Goal: Task Accomplishment & Management: Complete application form

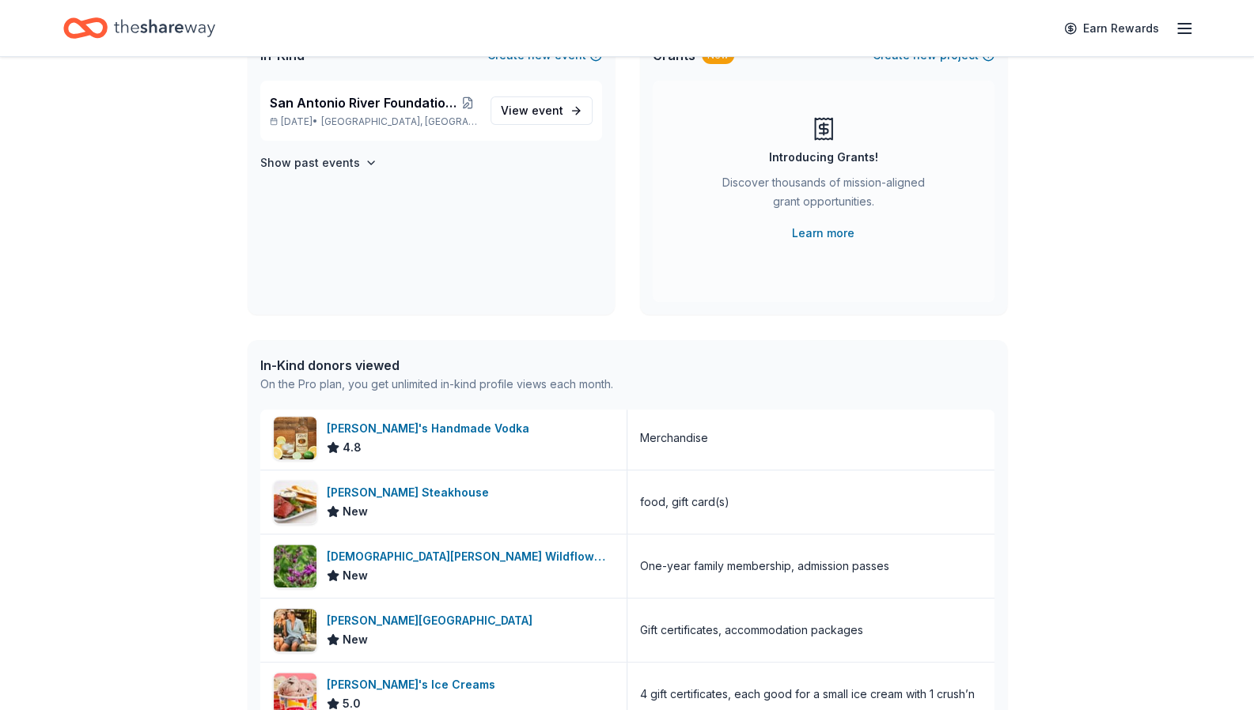
scroll to position [84, 0]
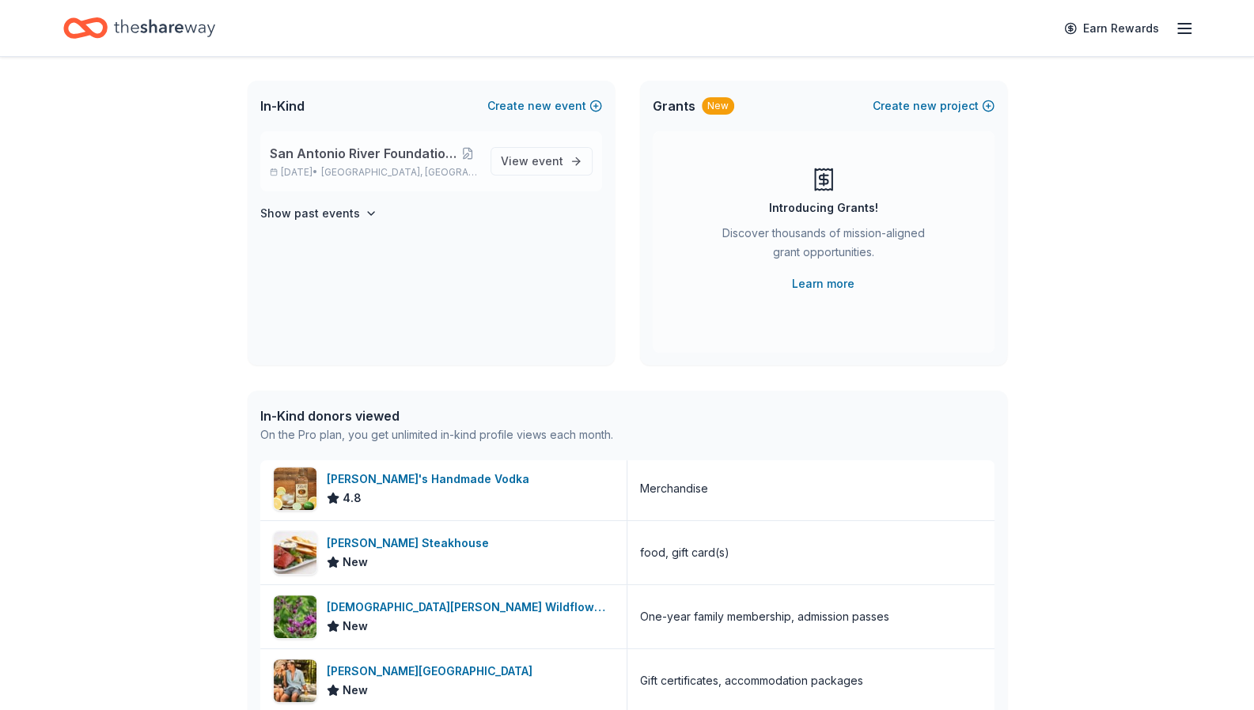
click at [400, 149] on span "San Antonio River Foundation Legacy Luncheon" at bounding box center [364, 153] width 188 height 19
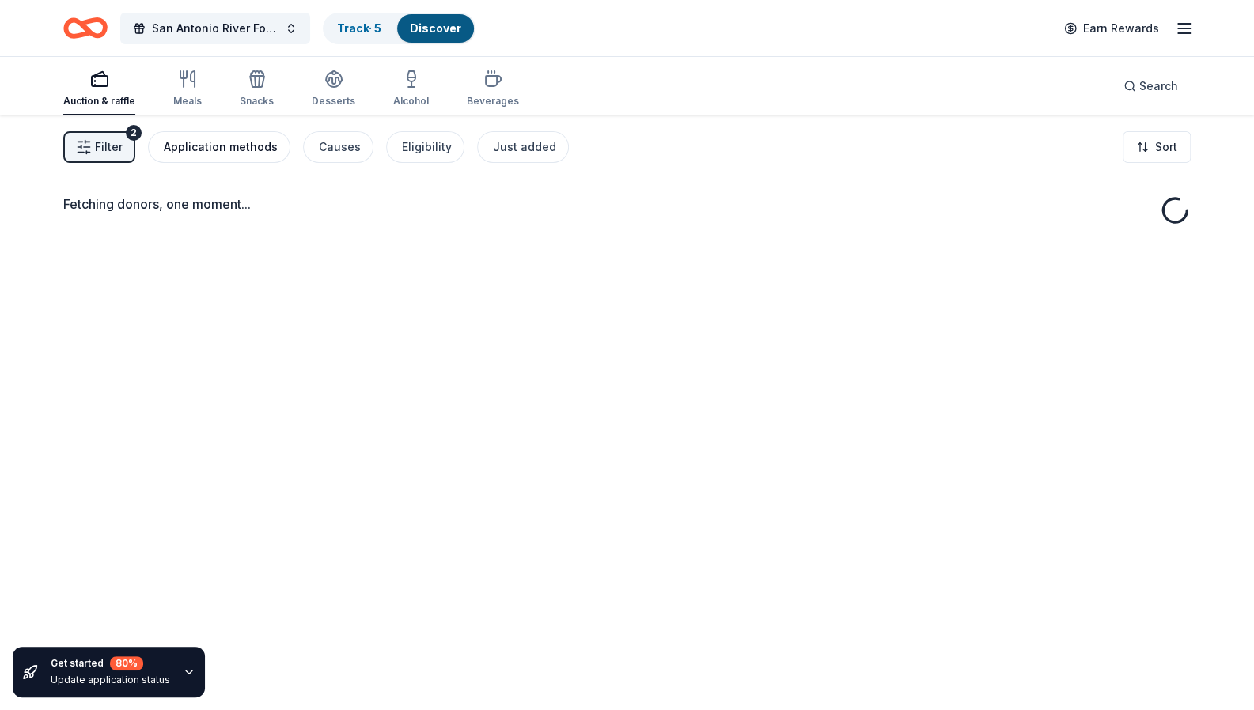
click at [240, 151] on div "Application methods" at bounding box center [221, 147] width 114 height 19
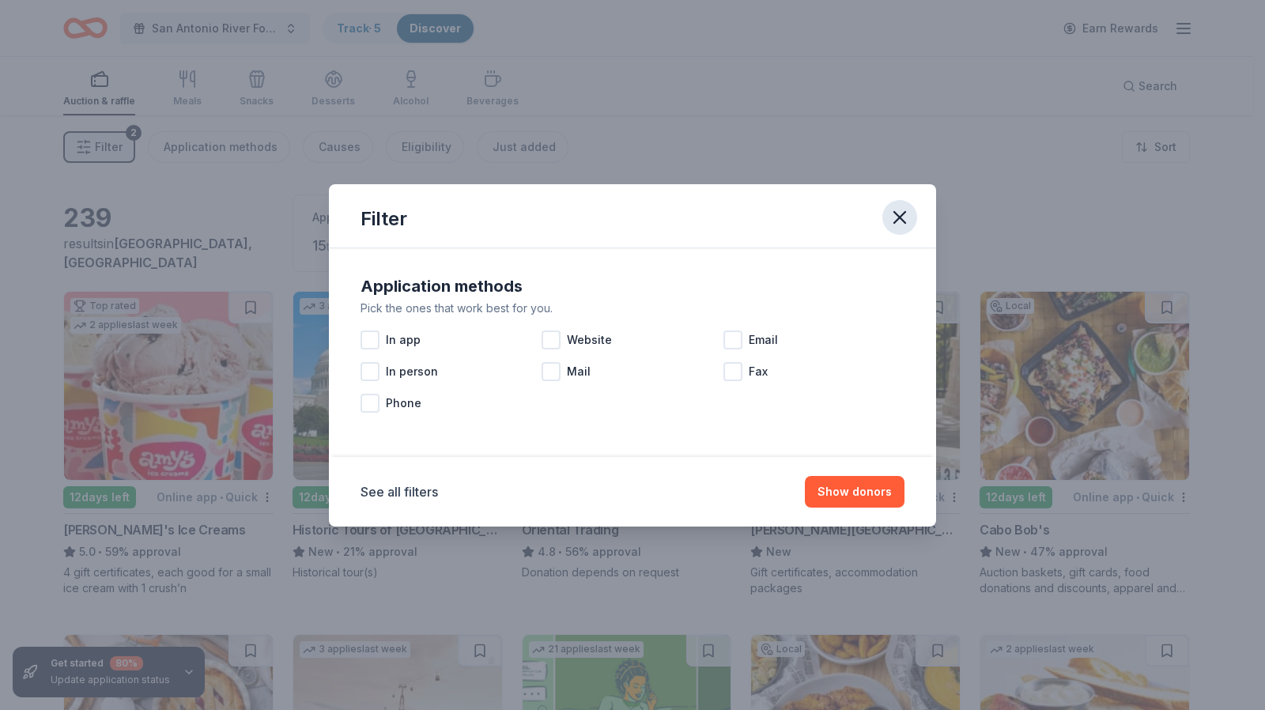
click at [905, 225] on icon "button" at bounding box center [900, 217] width 22 height 22
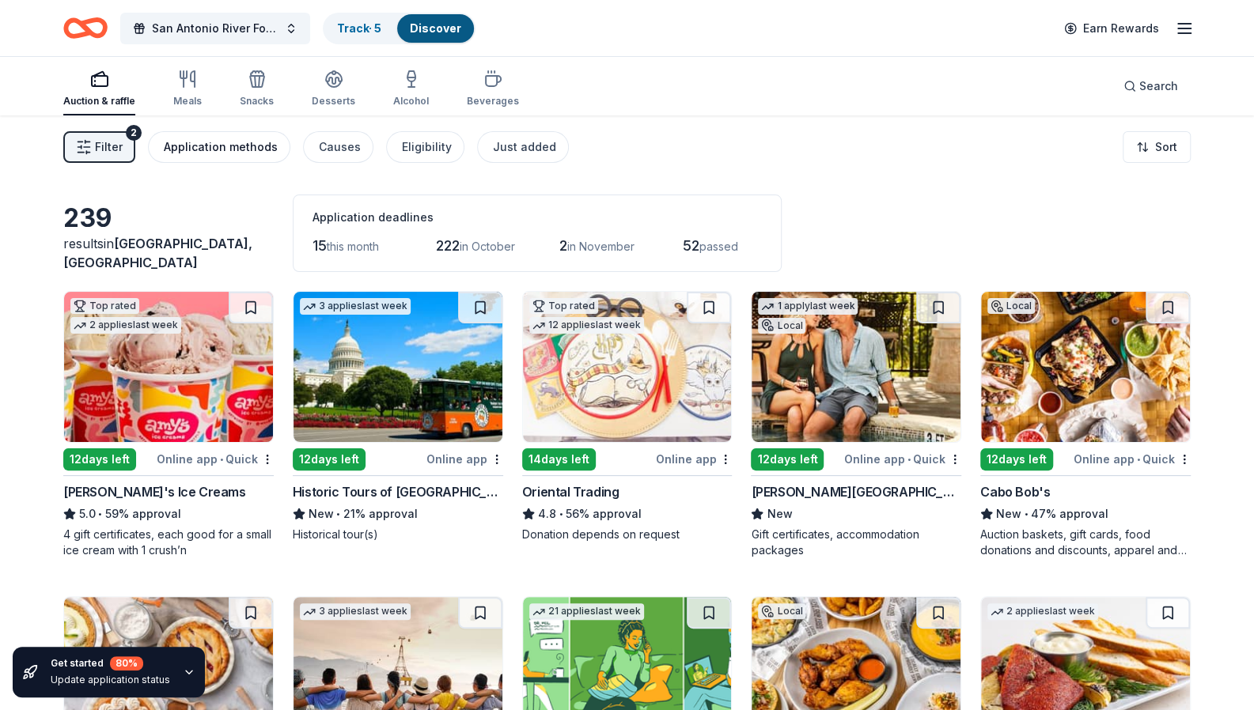
click at [188, 151] on div "Application methods" at bounding box center [221, 147] width 114 height 19
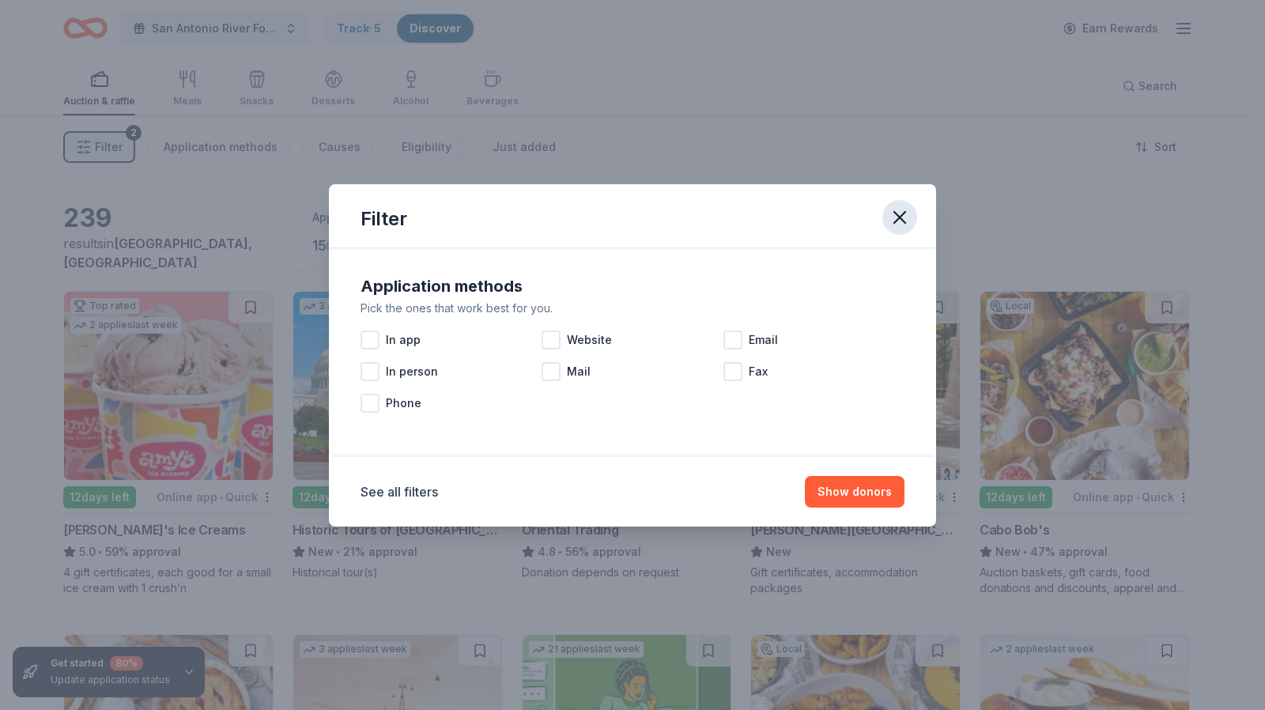
click at [898, 218] on icon "button" at bounding box center [900, 217] width 11 height 11
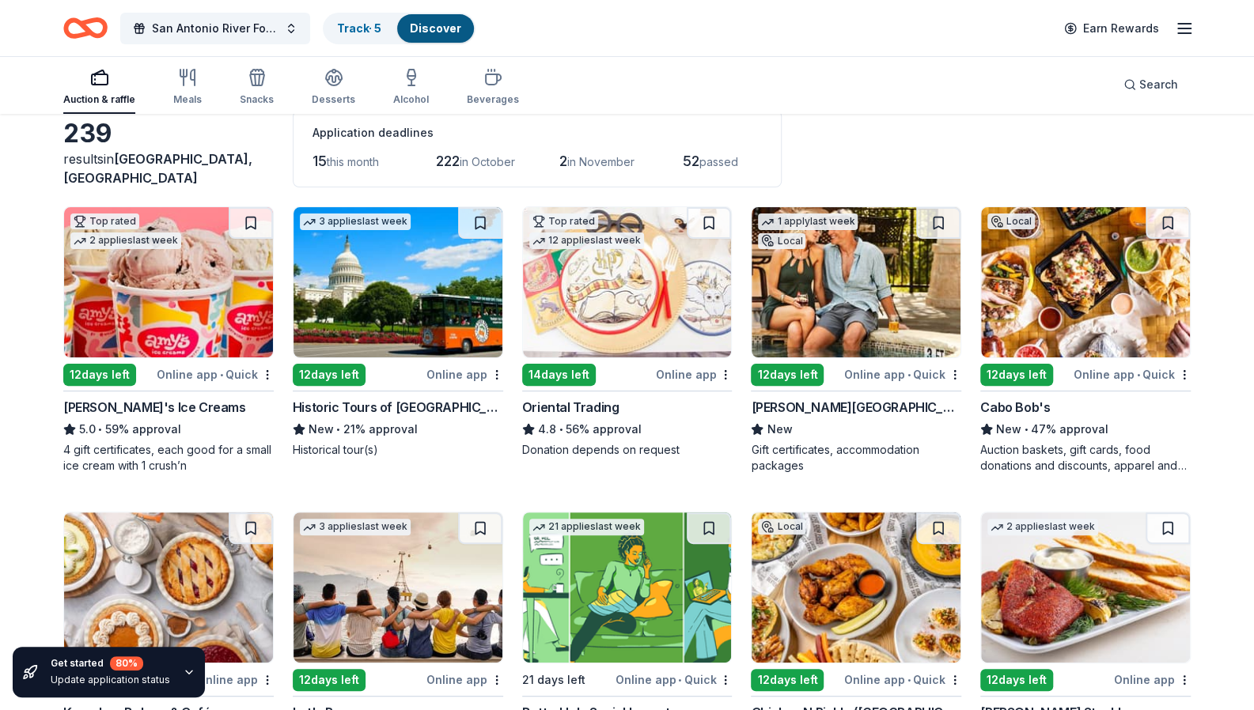
scroll to position [84, 0]
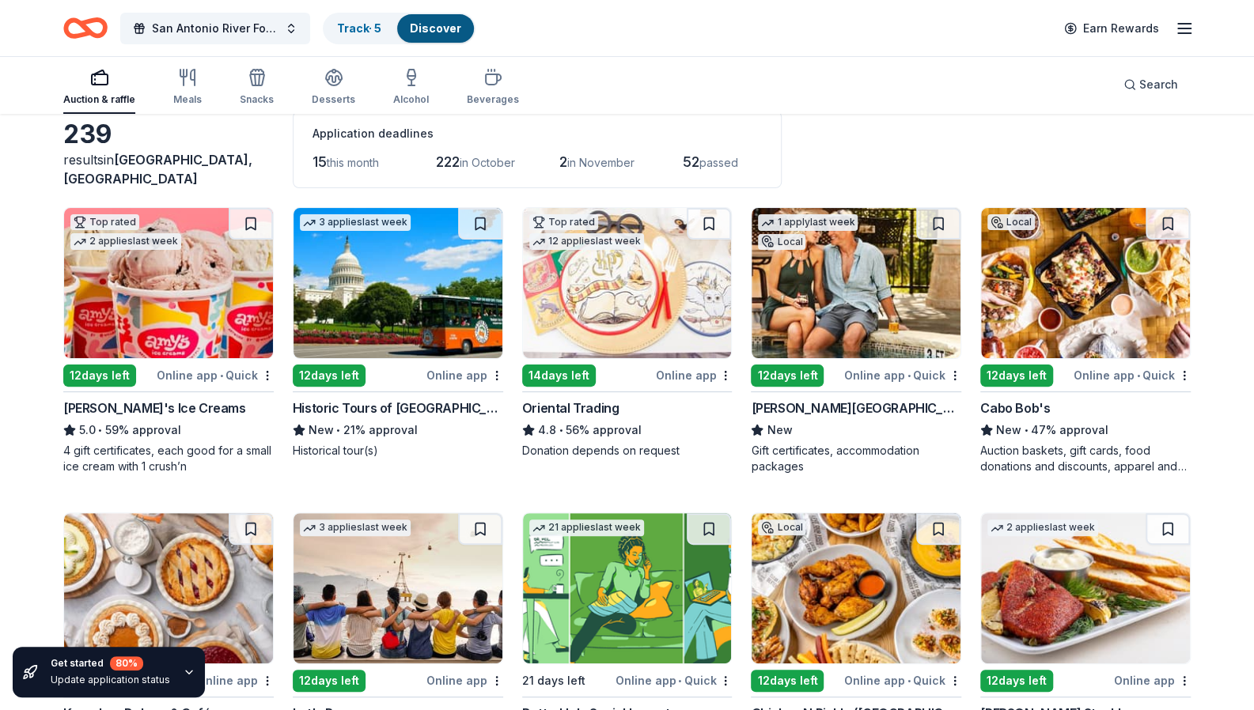
click at [93, 92] on div "Auction & raffle" at bounding box center [99, 87] width 72 height 38
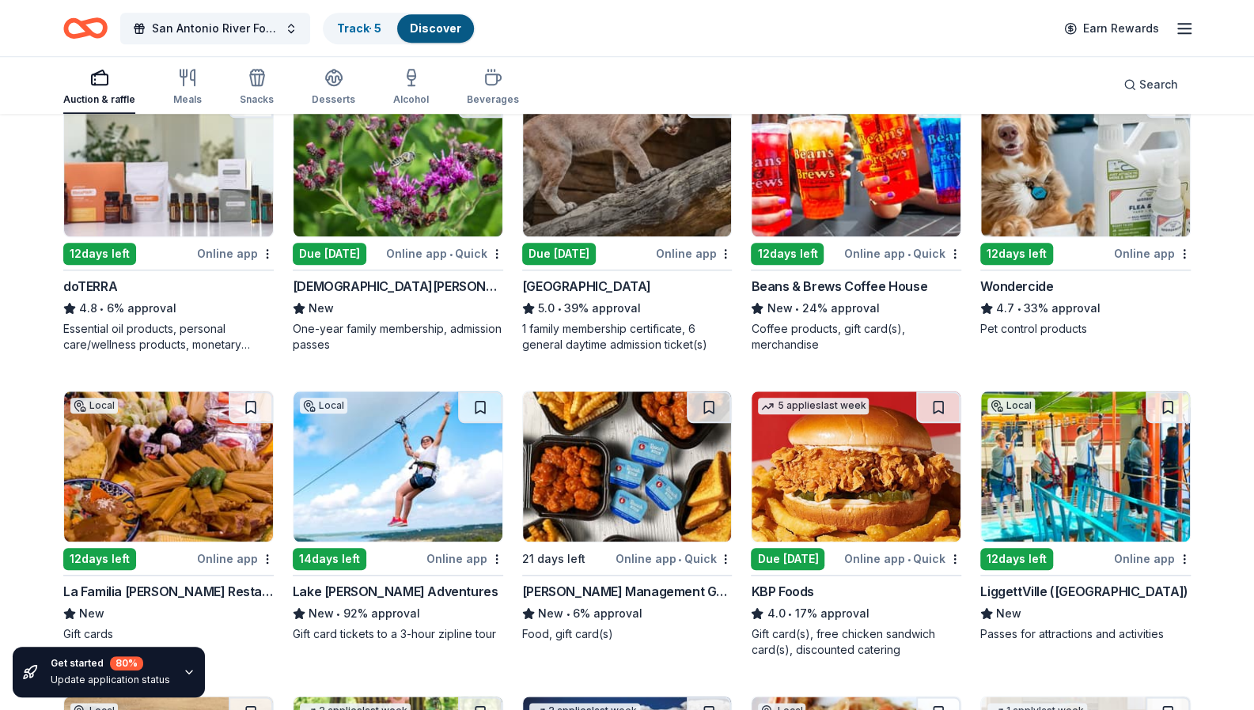
scroll to position [818, 0]
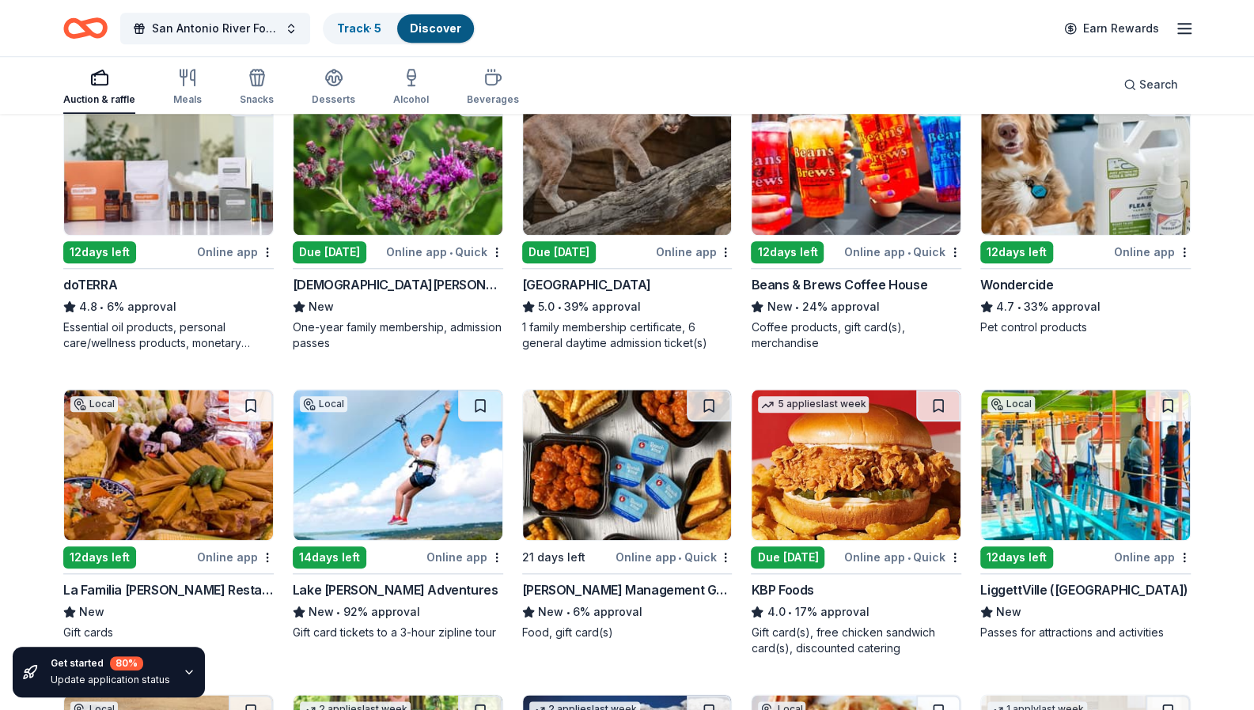
click at [429, 235] on img at bounding box center [397, 160] width 209 height 150
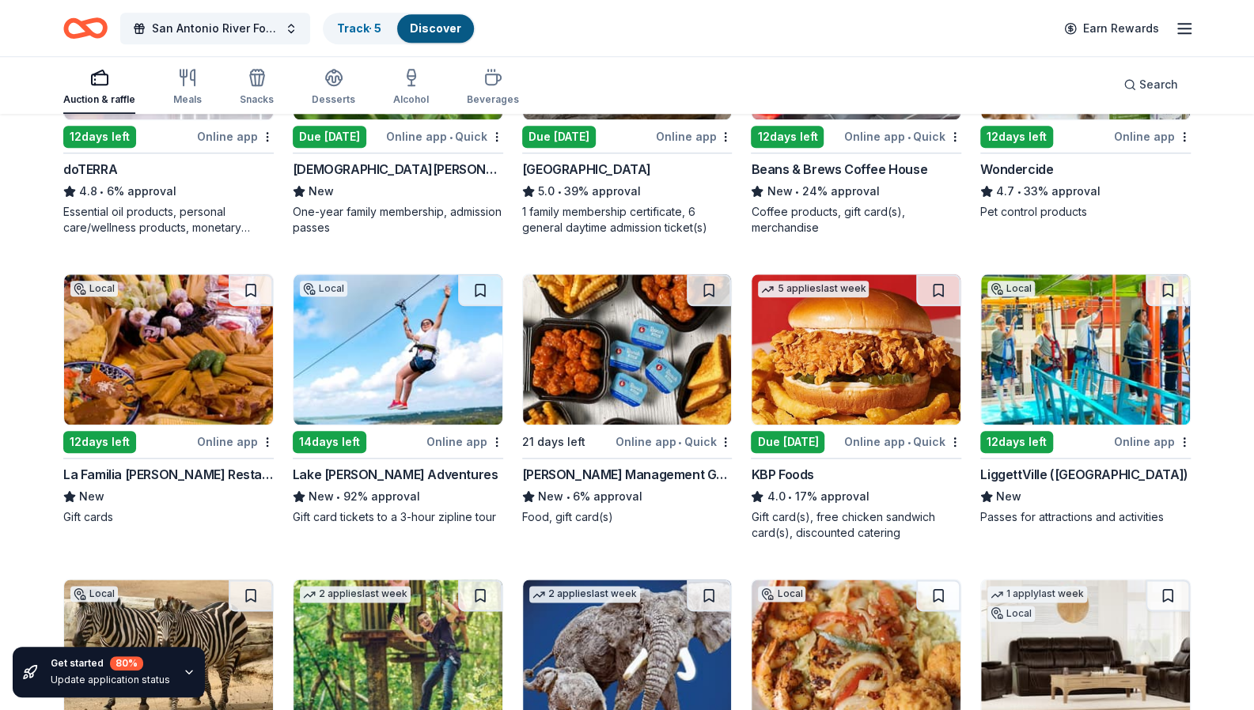
scroll to position [976, 0]
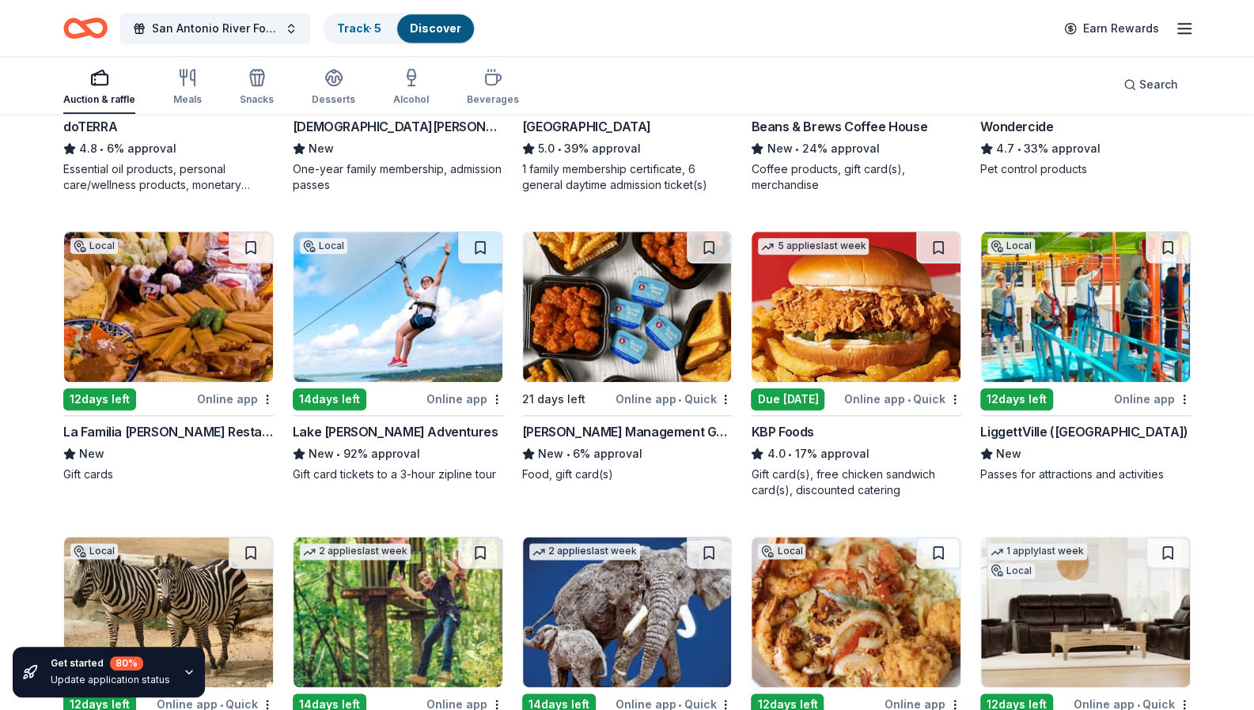
click at [411, 441] on div "Lake [PERSON_NAME] Adventures" at bounding box center [395, 431] width 205 height 19
click at [1087, 382] on img at bounding box center [1085, 307] width 209 height 150
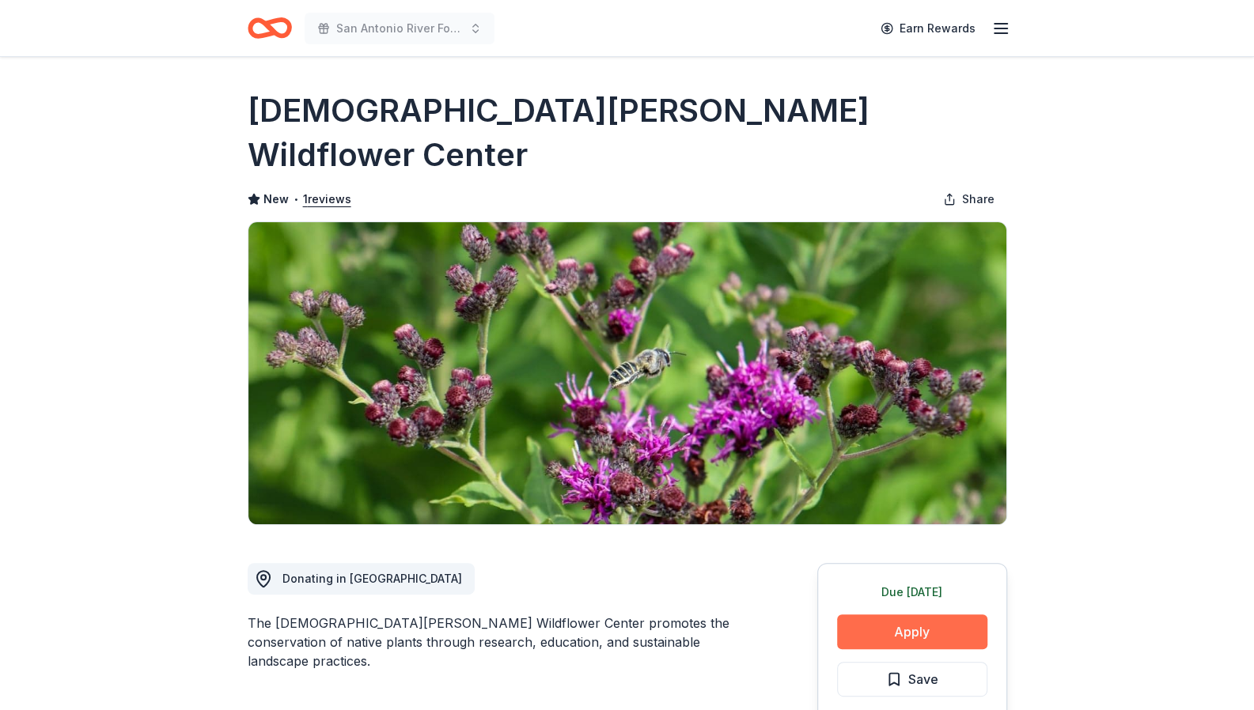
click at [902, 615] on button "Apply" at bounding box center [912, 632] width 150 height 35
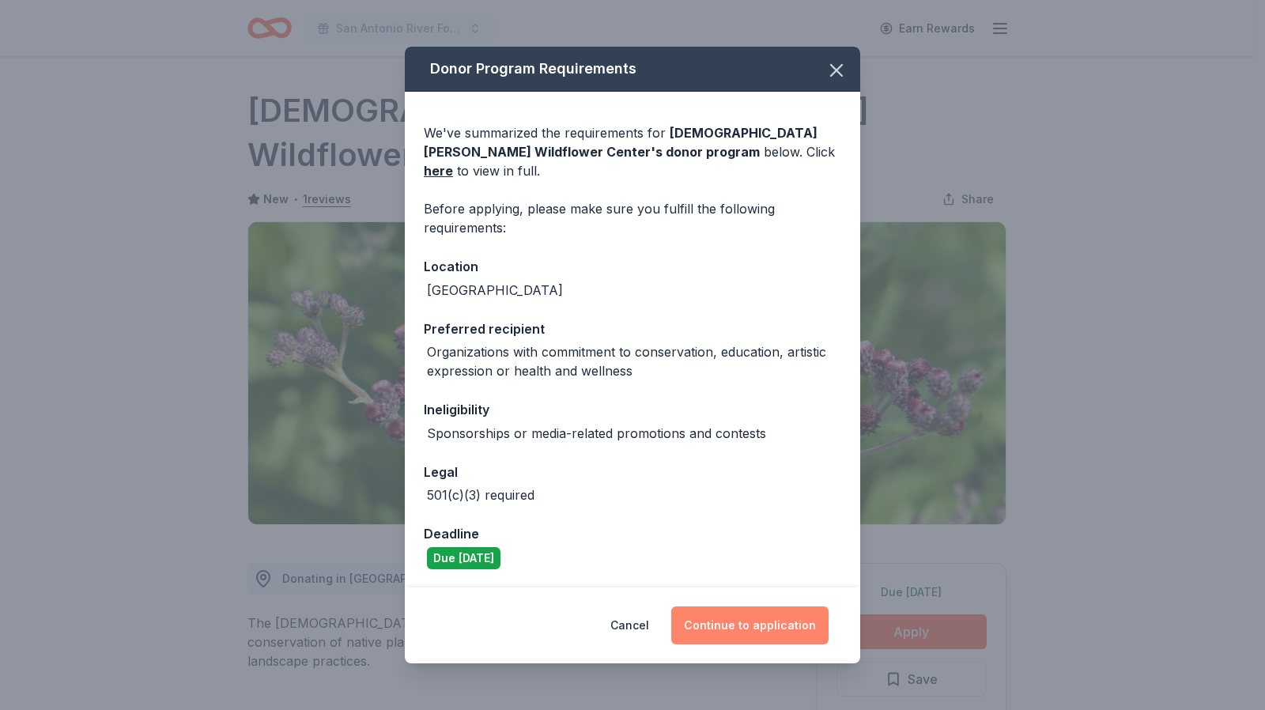
click at [729, 615] on button "Continue to application" at bounding box center [749, 626] width 157 height 38
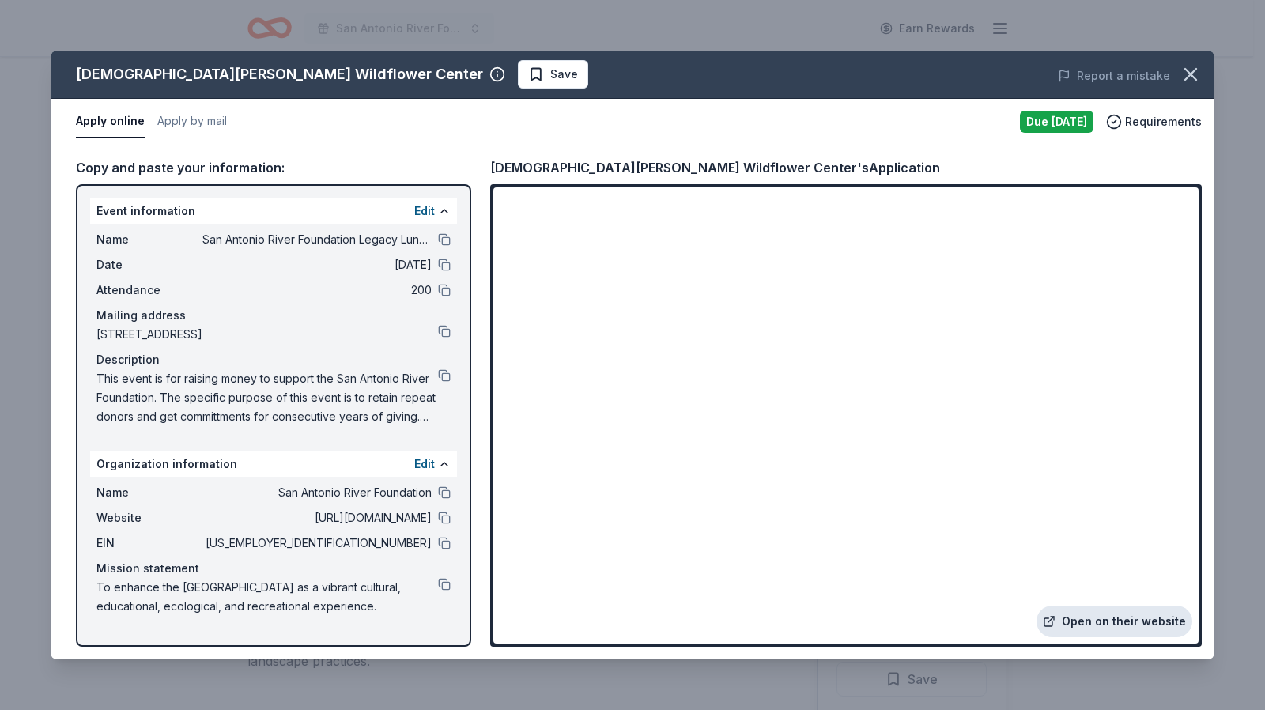
click at [1067, 619] on link "Open on their website" at bounding box center [1115, 622] width 156 height 32
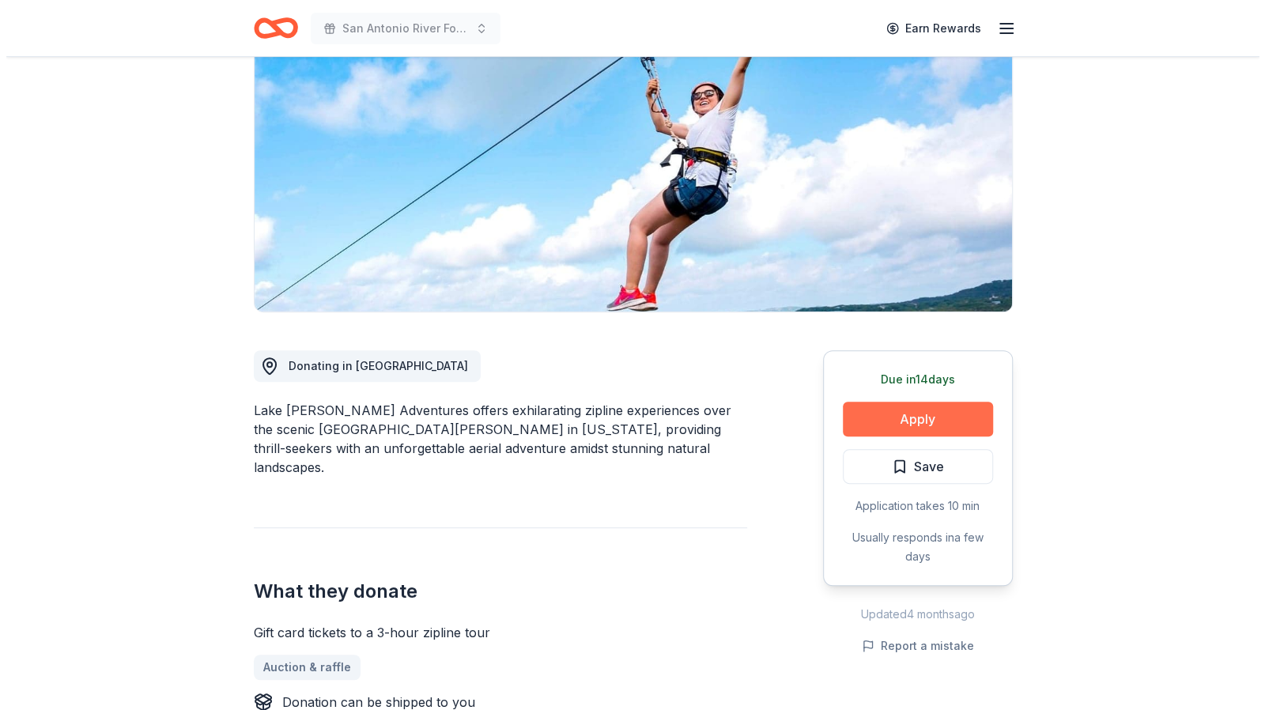
scroll to position [173, 0]
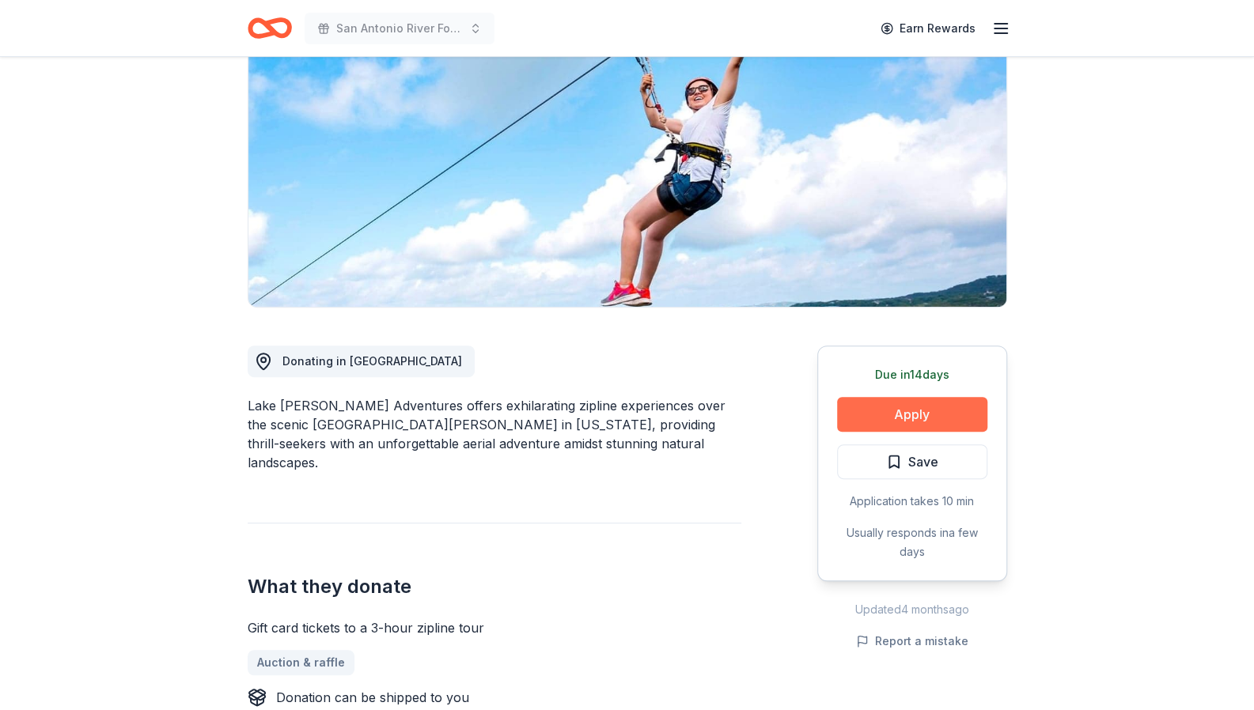
click at [914, 414] on button "Apply" at bounding box center [912, 414] width 150 height 35
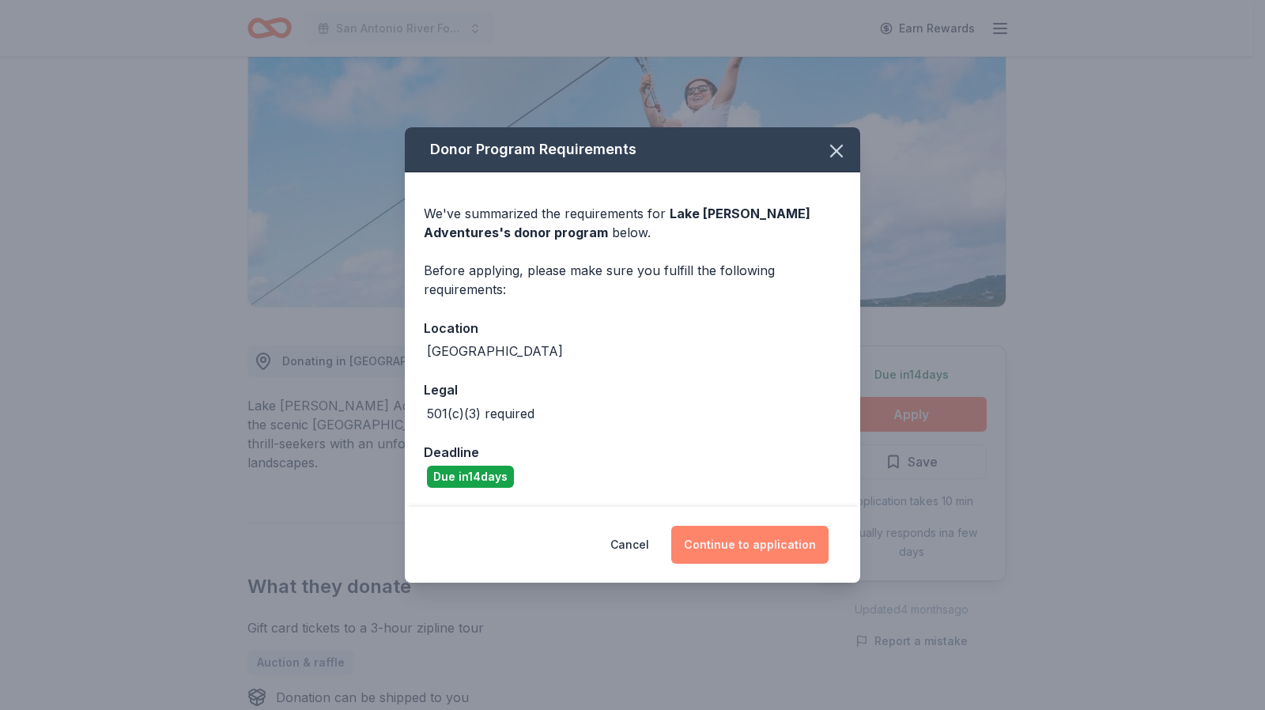
click at [732, 546] on button "Continue to application" at bounding box center [749, 545] width 157 height 38
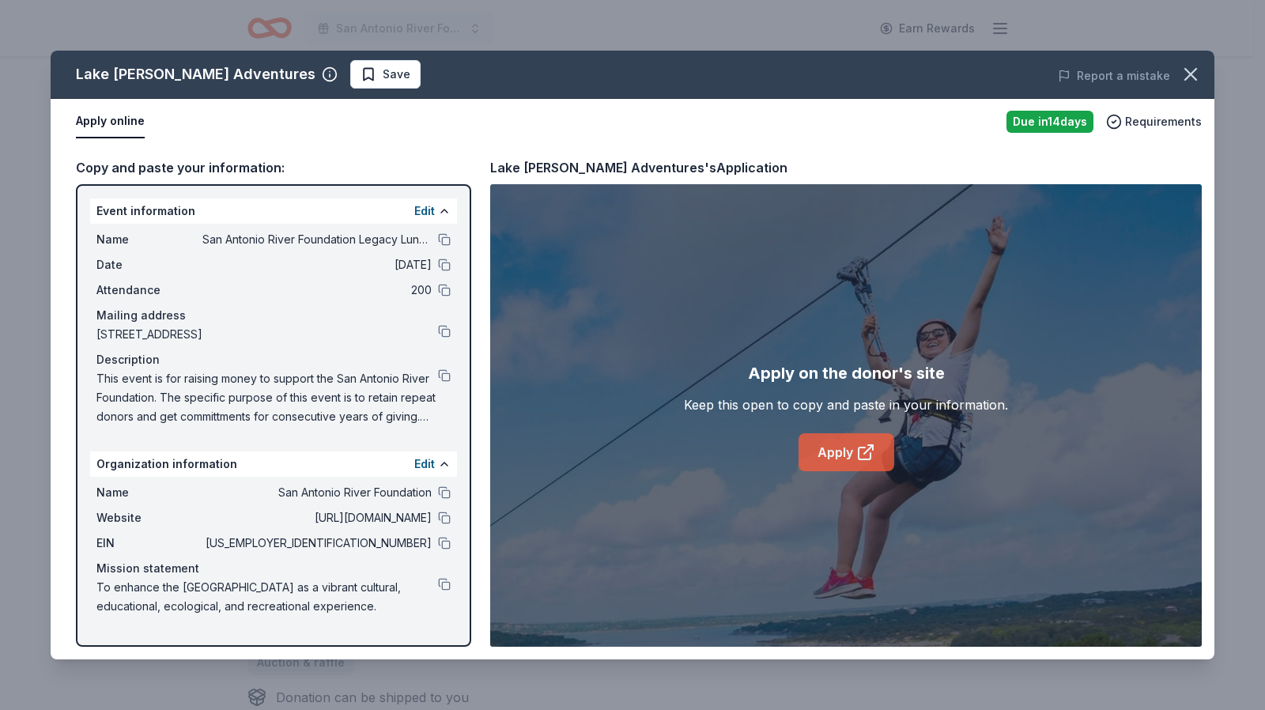
click at [831, 460] on link "Apply" at bounding box center [847, 452] width 96 height 38
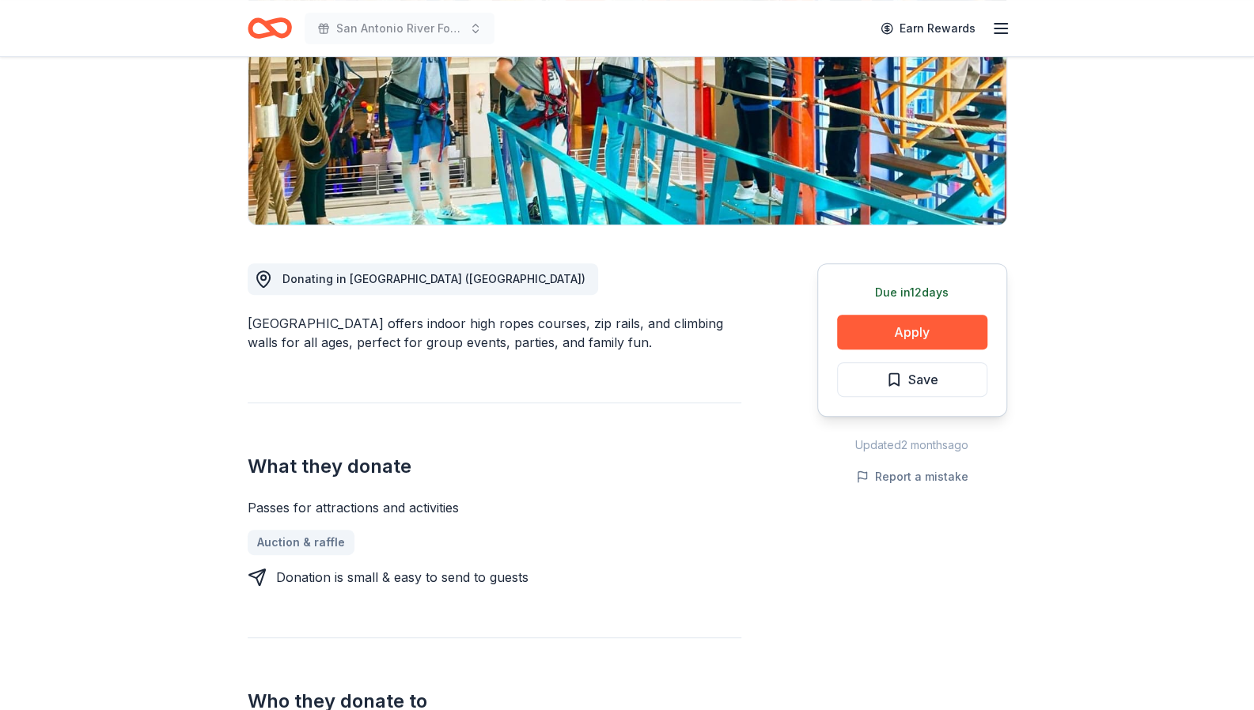
scroll to position [252, 0]
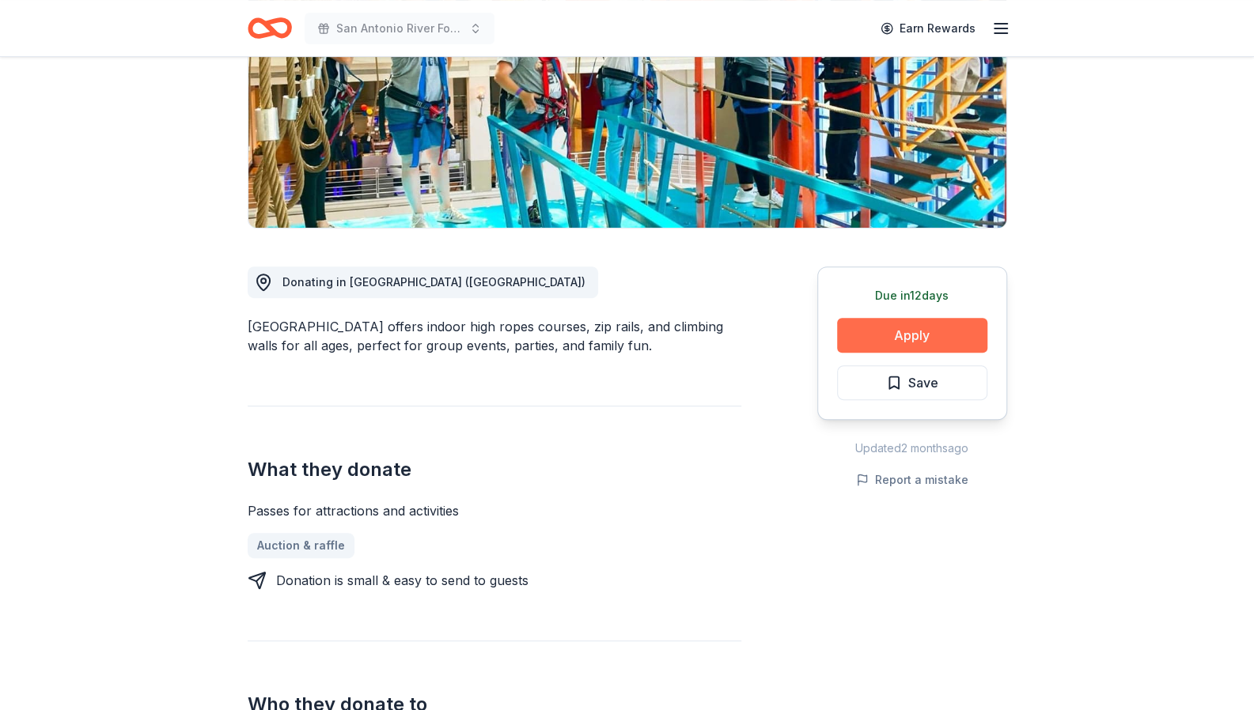
click at [953, 332] on button "Apply" at bounding box center [912, 335] width 150 height 35
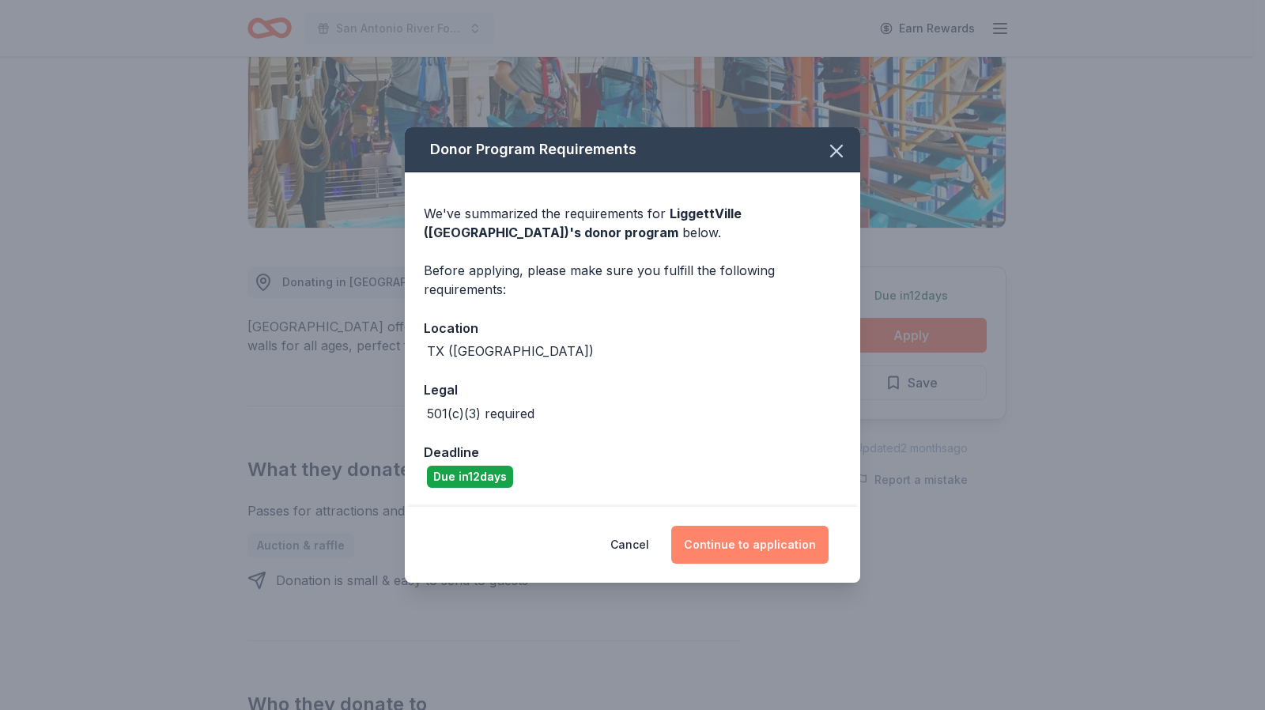
click at [758, 549] on button "Continue to application" at bounding box center [749, 545] width 157 height 38
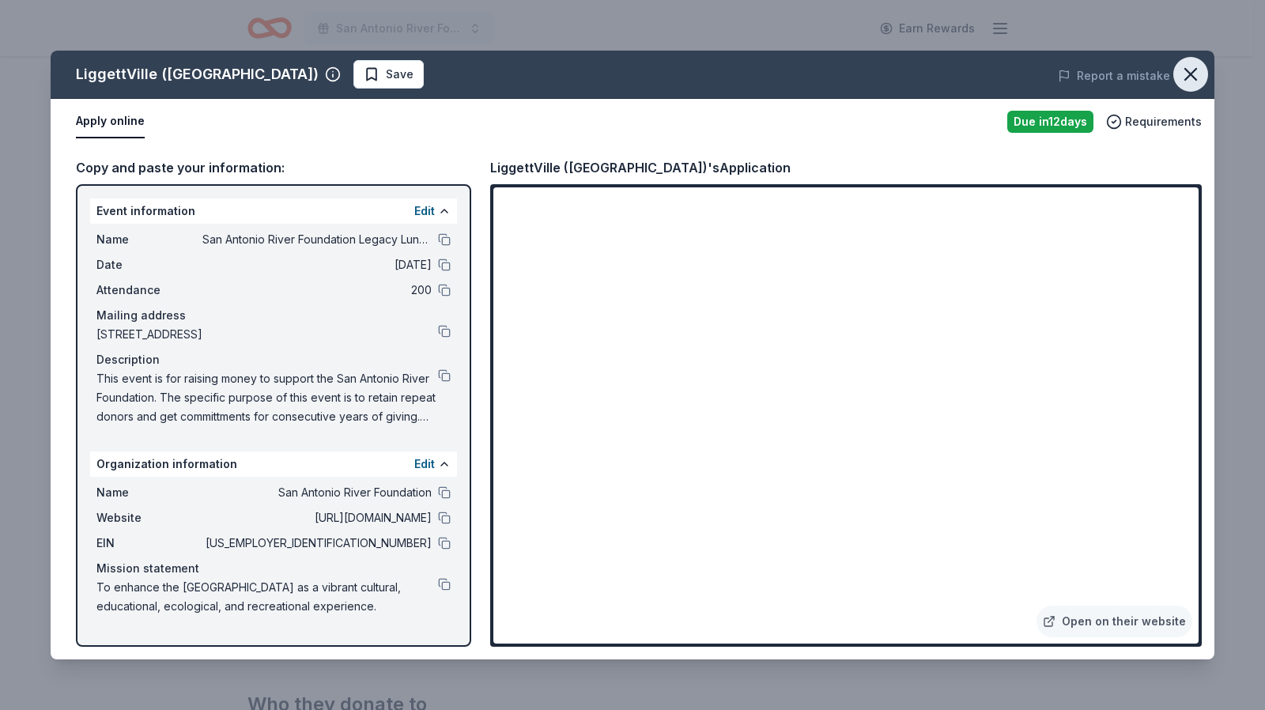
click at [1187, 74] on icon "button" at bounding box center [1191, 74] width 22 height 22
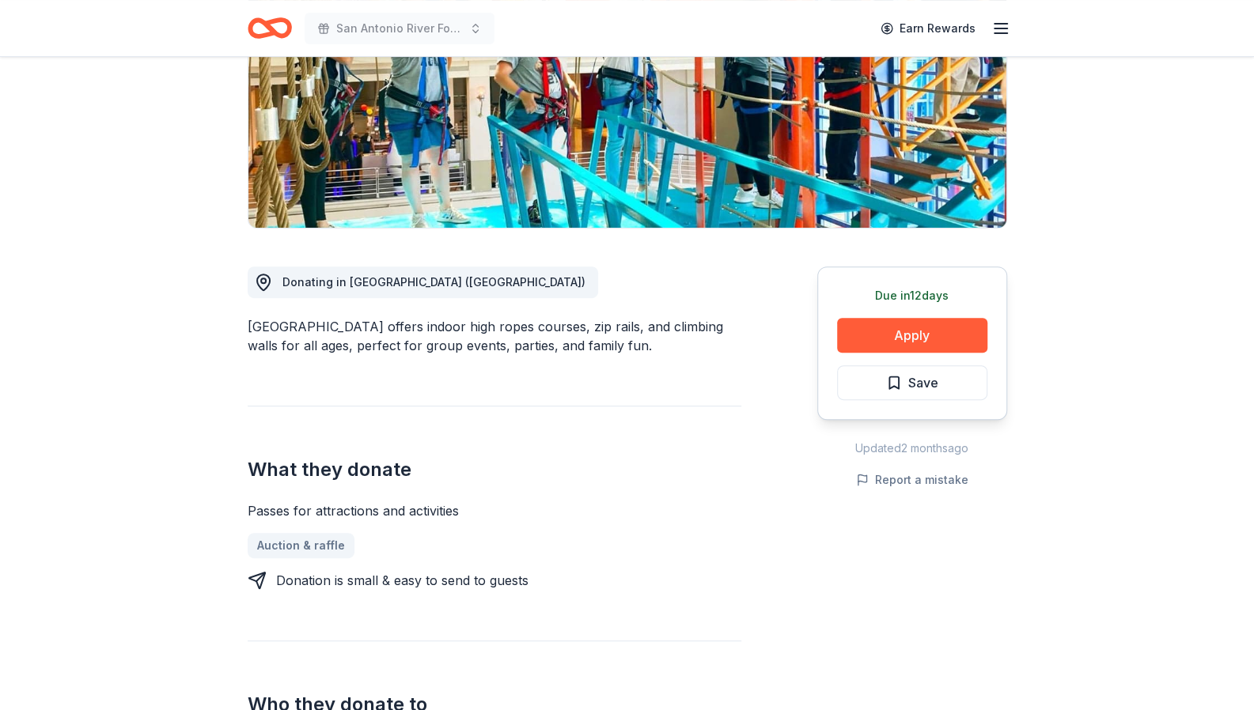
click at [671, 581] on div "Donation is small & easy to send to guests" at bounding box center [495, 580] width 494 height 19
